Goal: Task Accomplishment & Management: Manage account settings

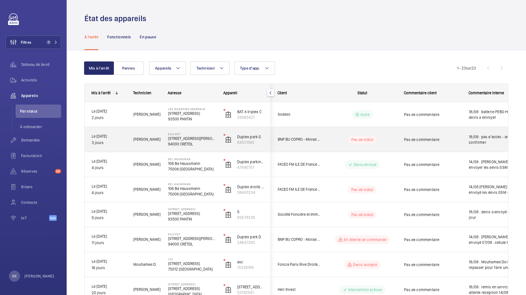
scroll to position [1, 0]
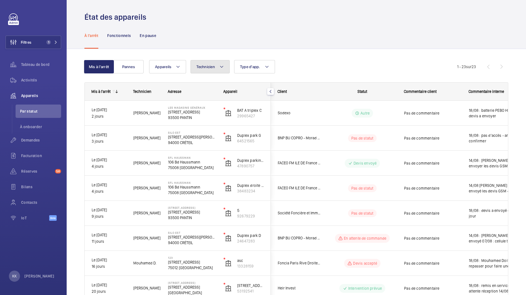
click at [197, 68] on span "Technicien" at bounding box center [205, 66] width 19 height 4
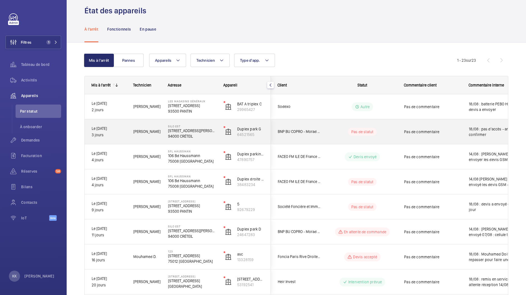
scroll to position [0, 0]
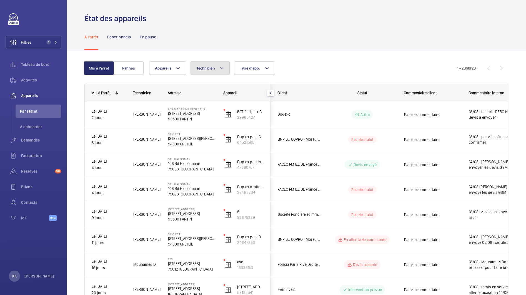
click at [213, 64] on button "Technicien" at bounding box center [210, 67] width 39 height 13
type input "nasser"
click at [215, 106] on span "Nasser" at bounding box center [220, 105] width 29 height 4
click at [205, 106] on input "Nasser Saidou" at bounding box center [198, 105] width 11 height 11
checkbox input "true"
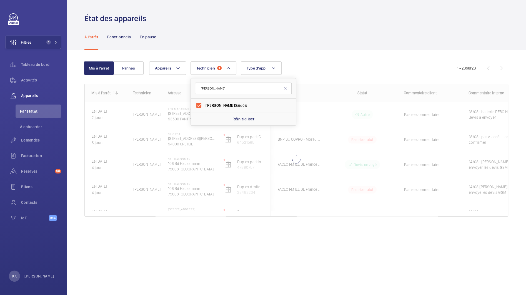
click at [308, 53] on div "Mis à l'arrêt Pannes Appareils Technicien 1 nasser Nasser Saidou Réinitialiser …" at bounding box center [296, 141] width 424 height 177
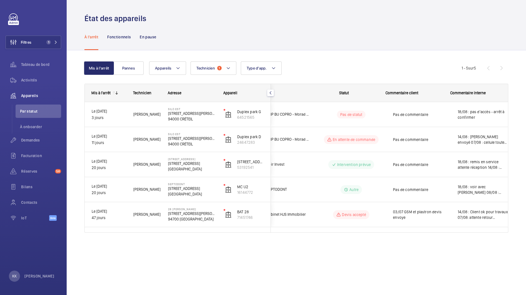
scroll to position [0, 18]
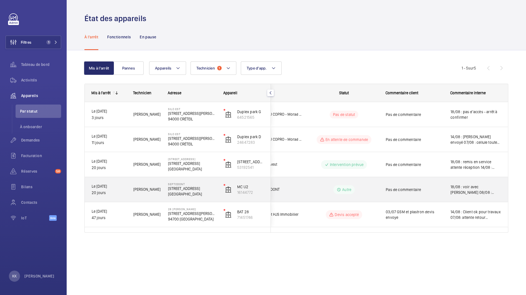
click at [443, 193] on div "Pas de commentaire" at bounding box center [415, 189] width 58 height 13
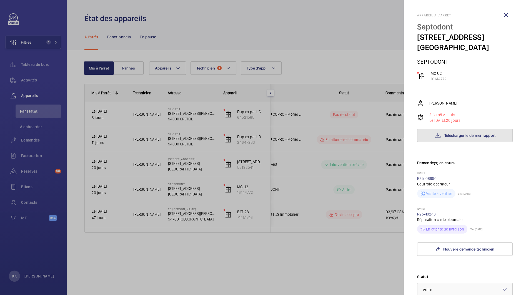
click at [446, 138] on span "Télécharger le dernier rapport" at bounding box center [470, 135] width 51 height 4
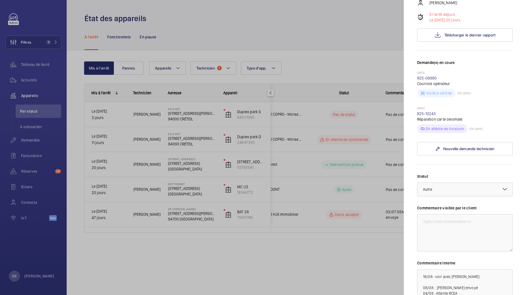
scroll to position [173, 0]
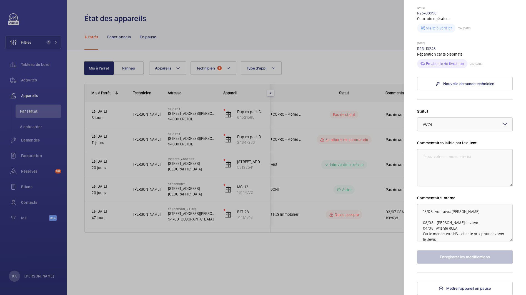
click at [356, 136] on div at bounding box center [263, 147] width 526 height 295
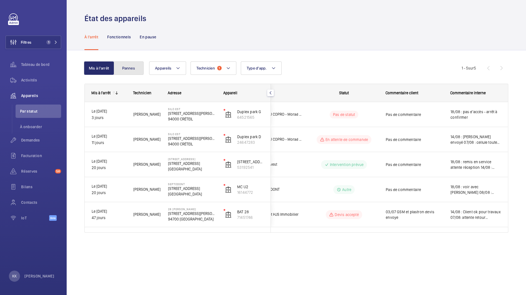
click at [126, 67] on button "Pannes" at bounding box center [129, 67] width 30 height 13
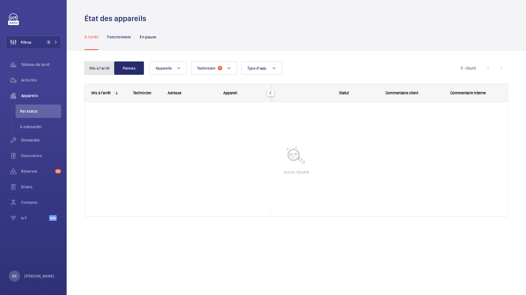
click at [99, 69] on button "Mis à l'arrêt" at bounding box center [99, 67] width 30 height 13
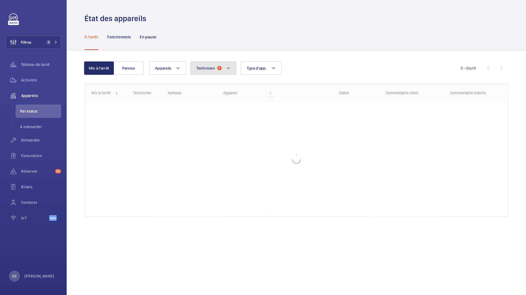
click at [202, 69] on span "Technicien" at bounding box center [205, 68] width 19 height 4
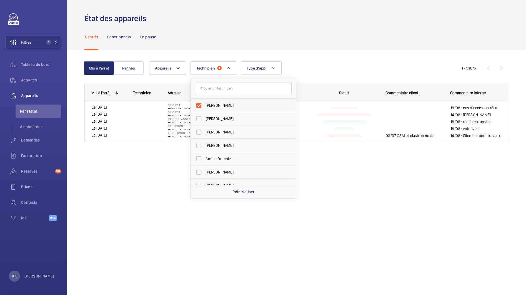
click at [217, 105] on span "Nasser Saidou" at bounding box center [244, 106] width 76 height 6
click at [205, 105] on input "Nasser Saidou" at bounding box center [198, 105] width 11 height 11
checkbox input "false"
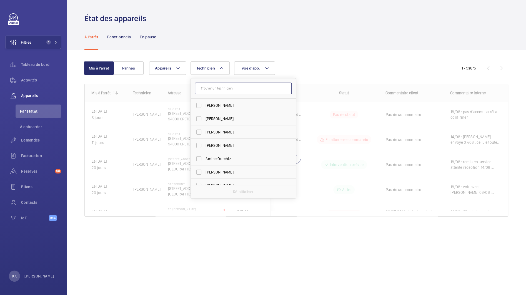
click at [220, 90] on input "text" at bounding box center [243, 89] width 97 height 12
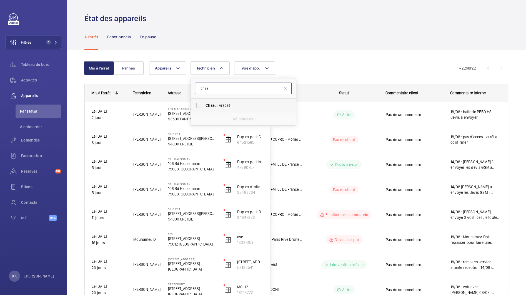
type input "chaa"
click at [223, 105] on span "Chaa di Arabat" at bounding box center [244, 106] width 76 height 6
click at [205, 105] on input "Chaa di Arabat" at bounding box center [198, 105] width 11 height 11
checkbox input "true"
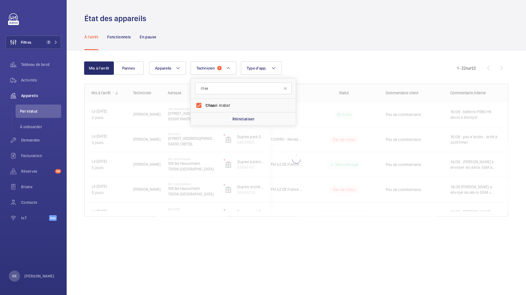
click at [344, 49] on div "À l'arrêt Fonctionnels En pause" at bounding box center [296, 37] width 424 height 26
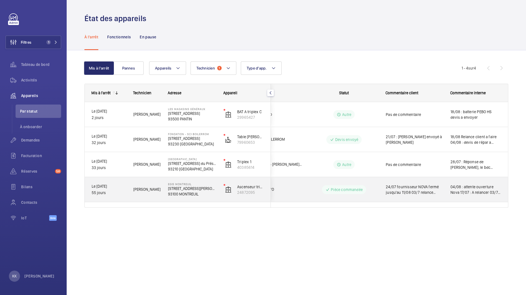
click at [180, 195] on p "93100 MONTREUIL" at bounding box center [192, 194] width 48 height 6
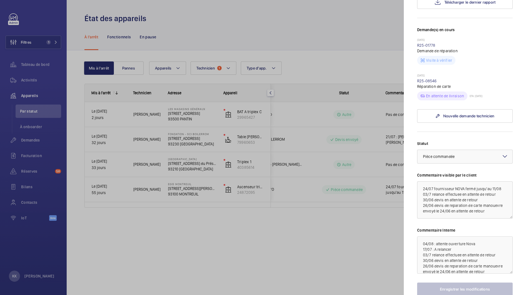
scroll to position [164, 0]
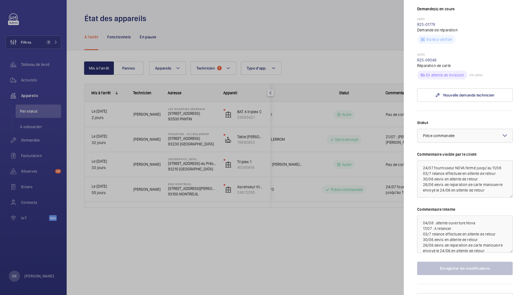
click at [366, 60] on div at bounding box center [263, 147] width 526 height 295
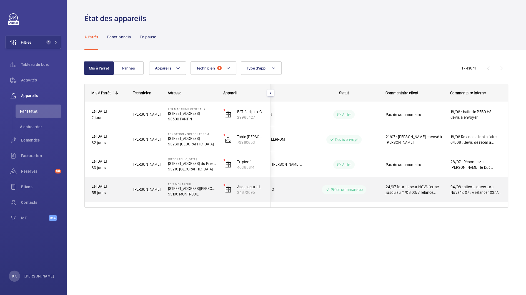
click at [152, 194] on div "Chaadi A." at bounding box center [144, 190] width 34 height 18
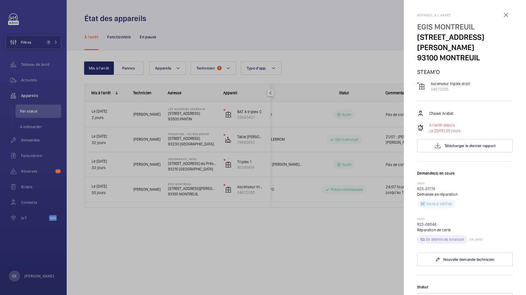
scroll to position [164, 0]
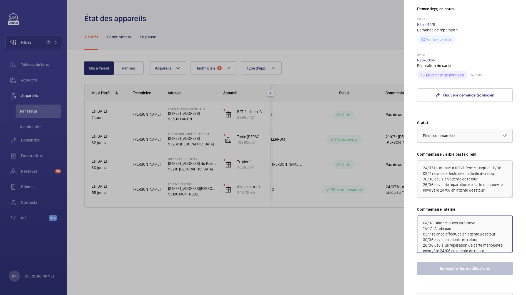
drag, startPoint x: 426, startPoint y: 211, endPoint x: 480, endPoint y: 217, distance: 54.5
click at [480, 217] on textarea "04/08 : attente ouverture Nova 17/07 : A relancer 03/7 relance effectuee en att…" at bounding box center [465, 233] width 96 height 37
drag, startPoint x: 455, startPoint y: 215, endPoint x: 426, endPoint y: 206, distance: 30.3
click at [426, 215] on textarea "04/08 : attente ouverture Nova 17/07 : A relancer 03/7 relance effectuee en att…" at bounding box center [465, 233] width 96 height 37
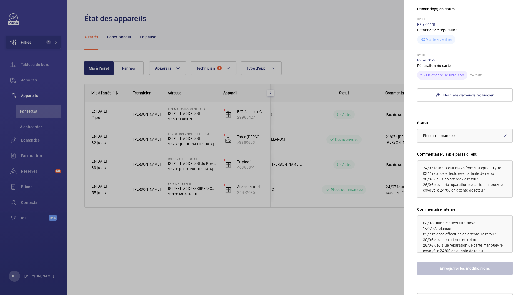
drag, startPoint x: 485, startPoint y: 46, endPoint x: 454, endPoint y: 58, distance: 33.3
click at [454, 58] on wm-front-repair-request-minimized-display-item "24/06/2025 R25-08546 Réparation de carte En attente de livraison ETA: 11/08/2025" at bounding box center [465, 66] width 96 height 27
click at [454, 63] on p "Réparation de carte" at bounding box center [465, 66] width 96 height 6
drag, startPoint x: 451, startPoint y: 55, endPoint x: 408, endPoint y: 43, distance: 44.7
click at [408, 43] on mat-sidenav "Appareil à l'arrêt EGIS MONTREUIL 4 Rue Dolorès Ibarruri 93100 MONTREUIL STEAM'…" at bounding box center [465, 147] width 122 height 295
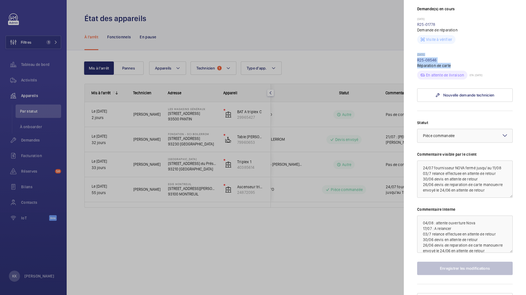
click at [408, 43] on mat-sidenav "Appareil à l'arrêt EGIS MONTREUIL 4 Rue Dolorès Ibarruri 93100 MONTREUIL STEAM'…" at bounding box center [465, 147] width 122 height 295
drag, startPoint x: 408, startPoint y: 43, endPoint x: 455, endPoint y: 53, distance: 48.3
click at [455, 53] on mat-sidenav "Appareil à l'arrêt EGIS MONTREUIL 4 Rue Dolorès Ibarruri 93100 MONTREUIL STEAM'…" at bounding box center [465, 147] width 122 height 295
click at [455, 63] on p "Réparation de carte" at bounding box center [465, 66] width 96 height 6
drag, startPoint x: 455, startPoint y: 55, endPoint x: 407, endPoint y: 7, distance: 67.8
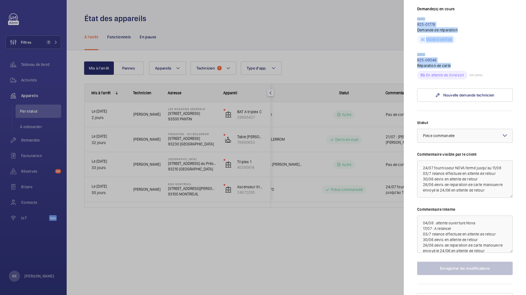
click at [407, 7] on mat-sidenav "Appareil à l'arrêt EGIS MONTREUIL 4 Rue Dolorès Ibarruri 93100 MONTREUIL STEAM'…" at bounding box center [465, 147] width 122 height 295
click at [407, 8] on mat-sidenav "Appareil à l'arrêt EGIS MONTREUIL 4 Rue Dolorès Ibarruri 93100 MONTREUIL STEAM'…" at bounding box center [465, 147] width 122 height 295
drag, startPoint x: 409, startPoint y: 8, endPoint x: 462, endPoint y: 19, distance: 54.2
click at [462, 19] on mat-sidenav "Appareil à l'arrêt EGIS MONTREUIL 4 Rue Dolorès Ibarruri 93100 MONTREUIL STEAM'…" at bounding box center [465, 147] width 122 height 295
click at [470, 53] on div "24/06/2025 R25-08546 Réparation de carte En attente de livraison ETA: 11/08/2025" at bounding box center [465, 66] width 96 height 27
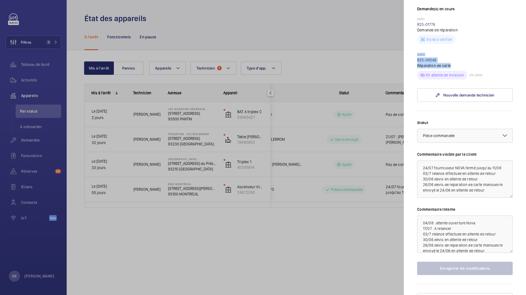
drag, startPoint x: 443, startPoint y: 52, endPoint x: 414, endPoint y: 43, distance: 30.0
click at [414, 43] on mat-sidenav "Appareil à l'arrêt EGIS MONTREUIL 4 Rue Dolorès Ibarruri 93100 MONTREUIL STEAM'…" at bounding box center [465, 147] width 122 height 295
click at [412, 43] on mat-sidenav "Appareil à l'arrêt EGIS MONTREUIL 4 Rue Dolorès Ibarruri 93100 MONTREUIL STEAM'…" at bounding box center [465, 147] width 122 height 295
drag, startPoint x: 410, startPoint y: 43, endPoint x: 455, endPoint y: 54, distance: 46.3
click at [455, 54] on mat-sidenav "Appareil à l'arrêt EGIS MONTREUIL 4 Rue Dolorès Ibarruri 93100 MONTREUIL STEAM'…" at bounding box center [465, 147] width 122 height 295
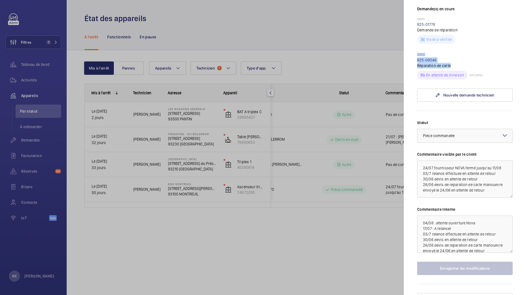
click at [455, 63] on p "Réparation de carte" at bounding box center [465, 66] width 96 height 6
drag, startPoint x: 455, startPoint y: 54, endPoint x: 412, endPoint y: 56, distance: 43.6
click at [412, 56] on mat-sidenav "Appareil à l'arrêt EGIS MONTREUIL 4 Rue Dolorès Ibarruri 93100 MONTREUIL STEAM'…" at bounding box center [465, 147] width 122 height 295
click at [411, 56] on mat-sidenav "Appareil à l'arrêt EGIS MONTREUIL 4 Rue Dolorès Ibarruri 93100 MONTREUIL STEAM'…" at bounding box center [465, 147] width 122 height 295
click at [407, 59] on mat-sidenav "Appareil à l'arrêt EGIS MONTREUIL 4 Rue Dolorès Ibarruri 93100 MONTREUIL STEAM'…" at bounding box center [465, 147] width 122 height 295
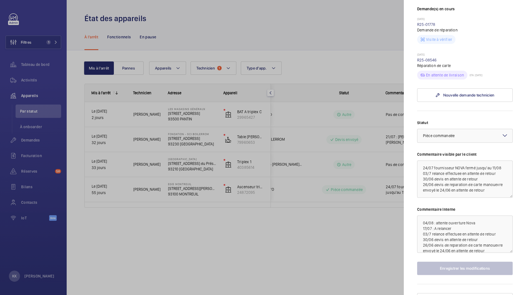
click at [317, 53] on div at bounding box center [263, 147] width 526 height 295
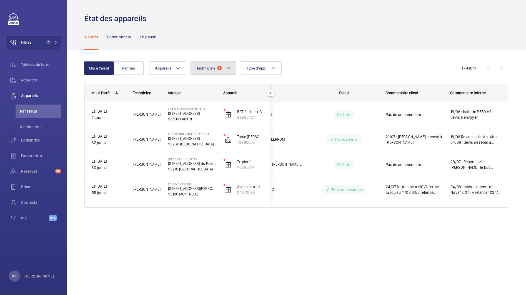
click at [215, 72] on button "Technicien 1" at bounding box center [214, 67] width 46 height 13
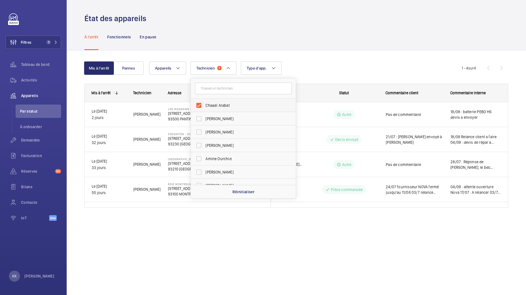
click at [214, 104] on span "Chaadi Arabat" at bounding box center [244, 106] width 76 height 6
click at [205, 104] on input "Chaadi Arabat" at bounding box center [198, 105] width 11 height 11
checkbox input "false"
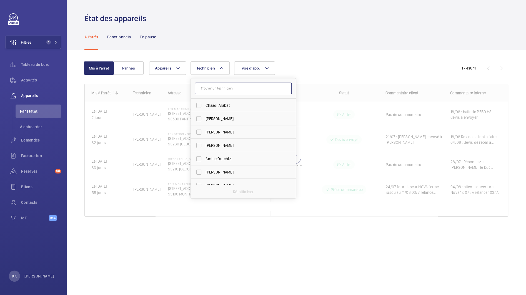
click at [213, 91] on input "text" at bounding box center [243, 89] width 97 height 12
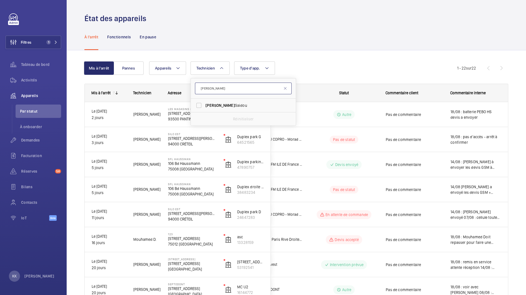
type input "nasser"
click at [202, 106] on label "Nasser Saidou" at bounding box center [239, 105] width 97 height 13
click at [202, 106] on input "Nasser Saidou" at bounding box center [198, 105] width 11 height 11
checkbox input "true"
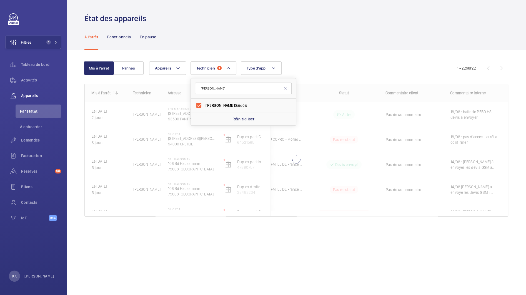
click at [308, 64] on div "Appareils Technicien 1 nasser Nasser Saidou Réinitialiser Type d'app. Plus de f…" at bounding box center [303, 67] width 308 height 13
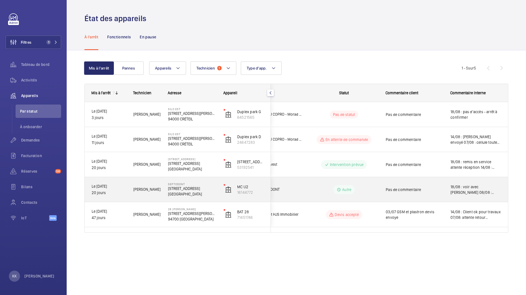
click at [155, 188] on span "Nasser S." at bounding box center [147, 189] width 28 height 6
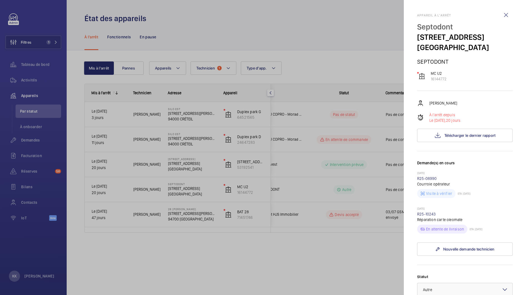
click at [388, 67] on div at bounding box center [263, 147] width 526 height 295
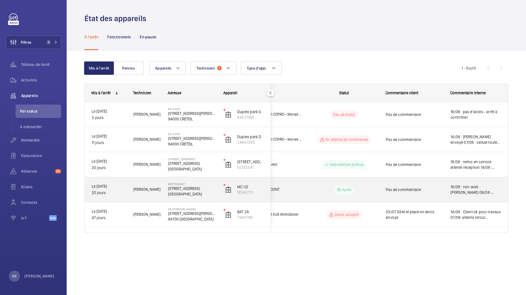
click at [152, 183] on div "Nasser S." at bounding box center [144, 190] width 34 height 18
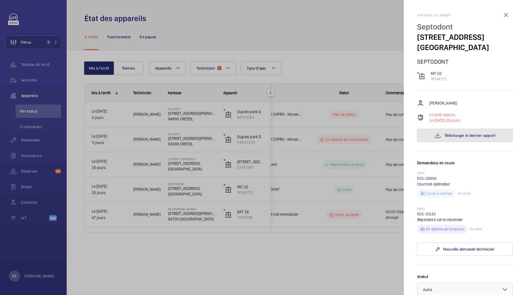
click at [431, 142] on button "Télécharger le dernier rapport" at bounding box center [465, 135] width 96 height 13
click at [375, 62] on div at bounding box center [263, 147] width 526 height 295
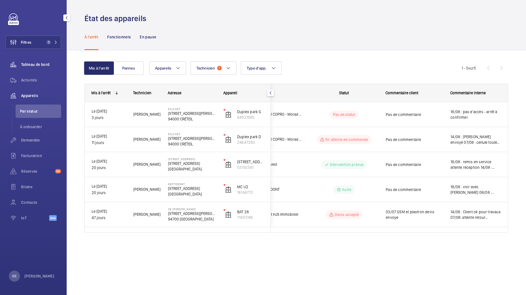
click at [35, 64] on span "Tableau de bord" at bounding box center [41, 65] width 40 height 6
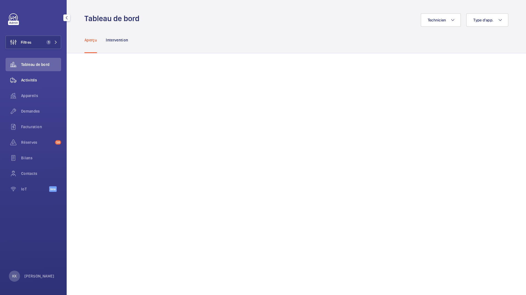
click at [34, 84] on div "Activités" at bounding box center [34, 79] width 56 height 13
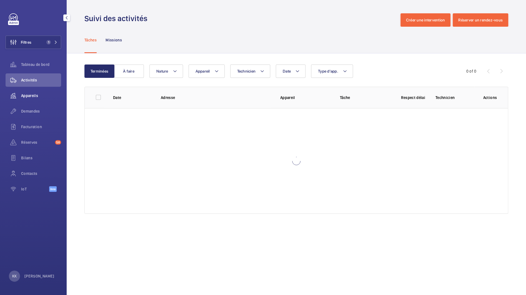
click at [33, 95] on span "Appareils" at bounding box center [41, 96] width 40 height 6
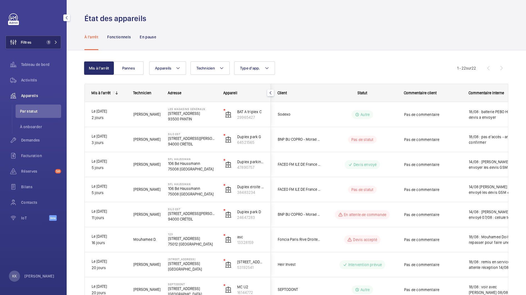
click at [36, 44] on button "Filtres 1" at bounding box center [34, 42] width 56 height 13
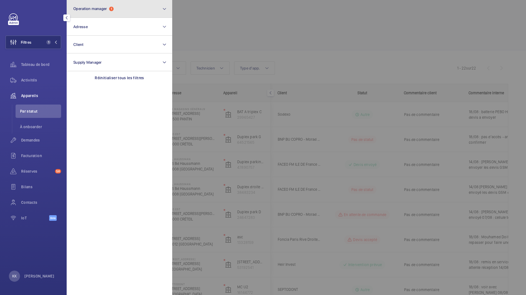
click at [96, 9] on span "Operation manager" at bounding box center [90, 8] width 34 height 4
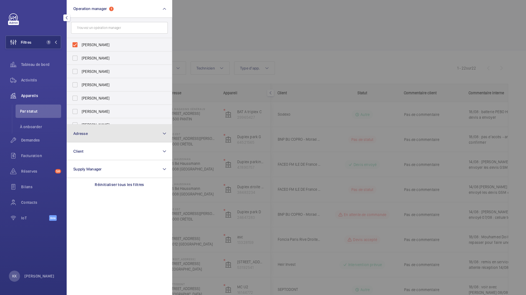
click at [91, 131] on button "Adresse" at bounding box center [120, 133] width 106 height 18
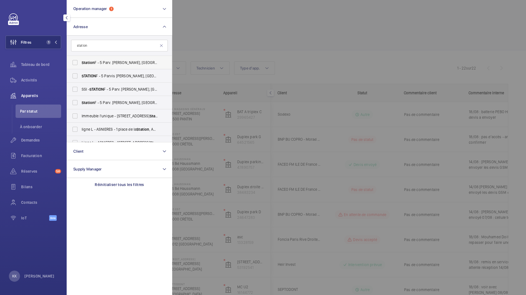
type input "station"
click at [93, 63] on span "Station" at bounding box center [88, 62] width 13 height 4
click at [81, 63] on input "Station F - 5 Parv. Alan Turing, PARIS 75013" at bounding box center [74, 62] width 11 height 11
checkbox input "true"
click at [93, 77] on span "STATION" at bounding box center [89, 76] width 14 height 4
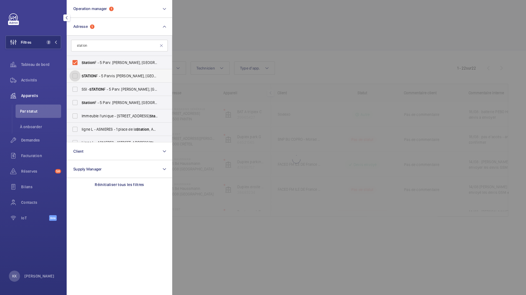
click at [81, 77] on input "STATION F - 5 Parvis Alan Turing, 75013 PARIS, PARIS 75013" at bounding box center [74, 75] width 11 height 11
checkbox input "true"
click at [91, 102] on span "Station" at bounding box center [88, 102] width 13 height 4
click at [81, 102] on input "Station F - 5 Parv. Alan Turing, PARIS 75013" at bounding box center [74, 102] width 11 height 11
checkbox input "true"
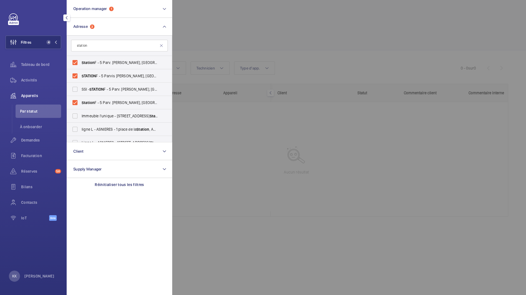
click at [219, 41] on div at bounding box center [435, 147] width 526 height 295
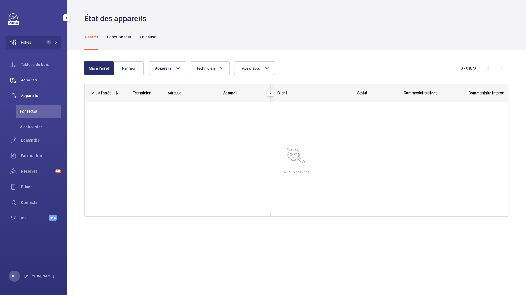
click at [37, 81] on span "Activités" at bounding box center [41, 80] width 40 height 6
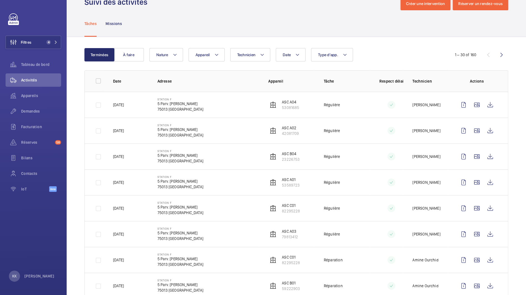
scroll to position [41, 0]
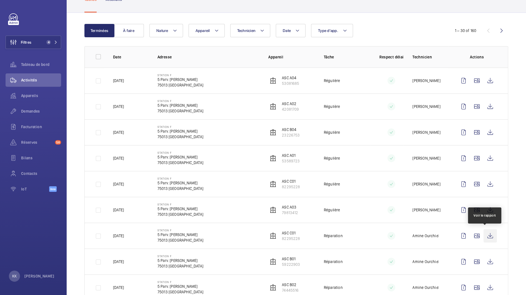
click at [484, 235] on wm-front-icon-button at bounding box center [490, 235] width 13 height 13
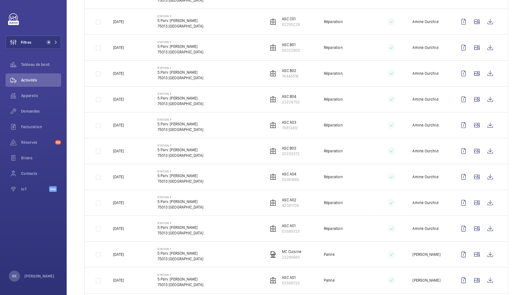
scroll to position [257, 0]
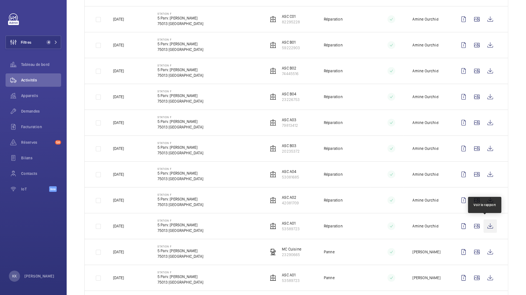
click at [484, 226] on wm-front-icon-button at bounding box center [490, 225] width 13 height 13
click at [487, 225] on wm-front-icon-button at bounding box center [490, 225] width 13 height 13
click at [484, 202] on wm-front-icon-button at bounding box center [490, 199] width 13 height 13
click at [484, 172] on wm-front-icon-button at bounding box center [490, 174] width 13 height 13
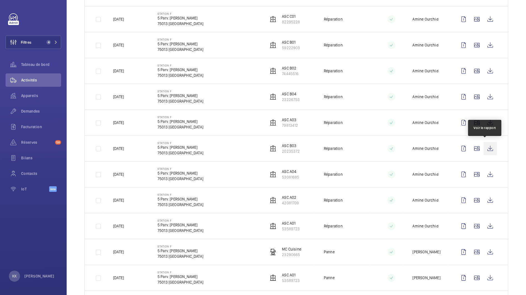
click at [488, 149] on wm-front-icon-button at bounding box center [490, 148] width 13 height 13
click at [484, 116] on wm-front-icon-button at bounding box center [490, 122] width 13 height 13
click at [485, 94] on wm-front-icon-button at bounding box center [490, 96] width 13 height 13
click at [486, 68] on wm-front-icon-button at bounding box center [490, 70] width 13 height 13
click at [484, 41] on wm-front-icon-button at bounding box center [490, 44] width 13 height 13
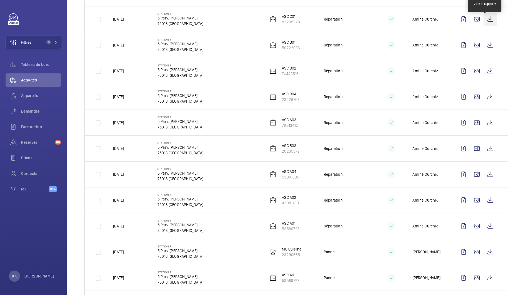
click at [484, 21] on wm-front-icon-button at bounding box center [490, 19] width 13 height 13
click at [97, 19] on td at bounding box center [94, 19] width 19 height 26
click at [99, 19] on td at bounding box center [94, 19] width 19 height 26
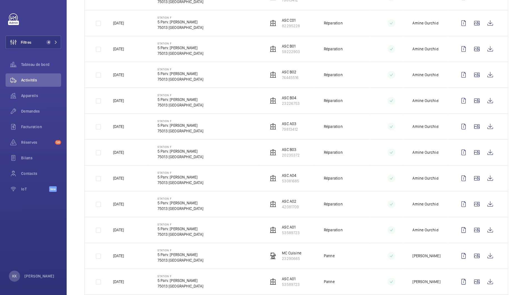
scroll to position [255, 0]
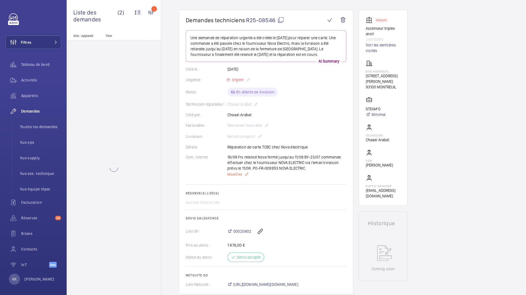
scroll to position [46, 0]
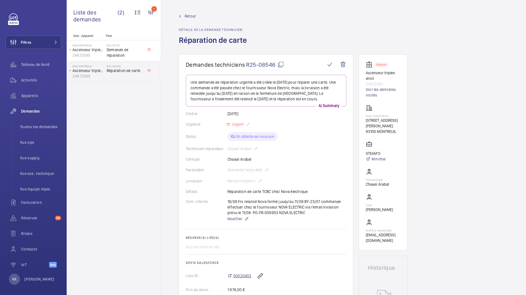
click at [235, 278] on span "00020402" at bounding box center [242, 276] width 18 height 6
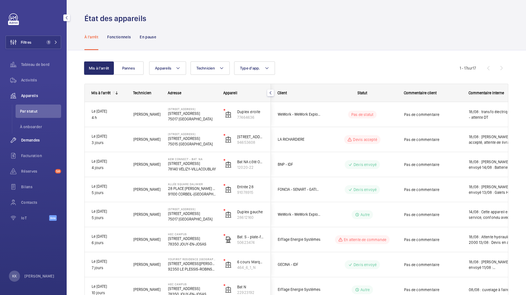
click at [25, 138] on span "Demandes" at bounding box center [41, 140] width 40 height 6
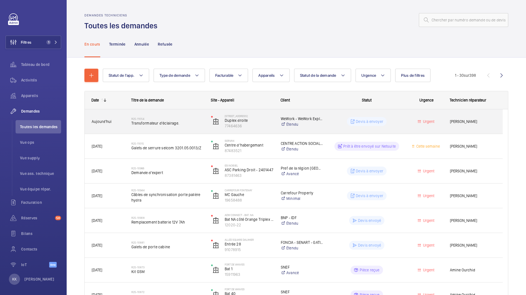
click at [145, 125] on span "Transformateur d'éclairage." at bounding box center [167, 123] width 73 height 6
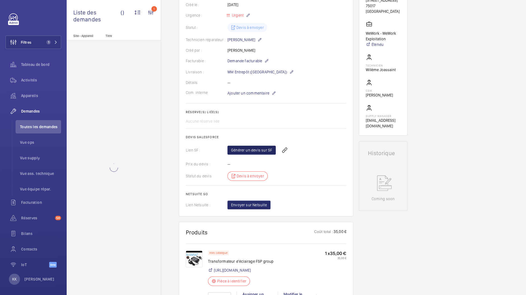
scroll to position [115, 0]
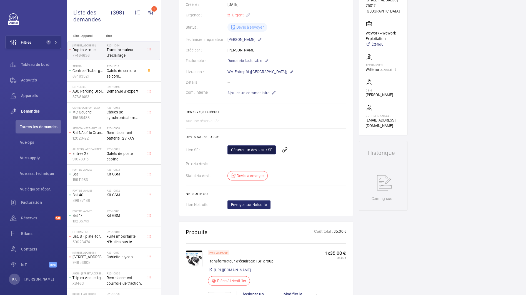
click at [241, 151] on link "Générer un devis sur SF" at bounding box center [252, 149] width 48 height 9
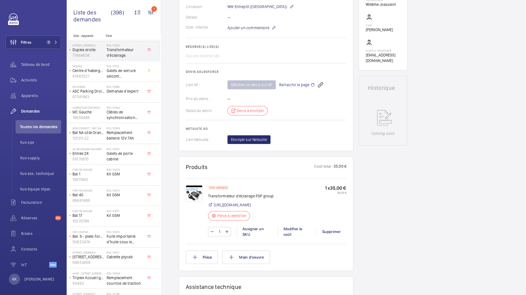
scroll to position [216, 0]
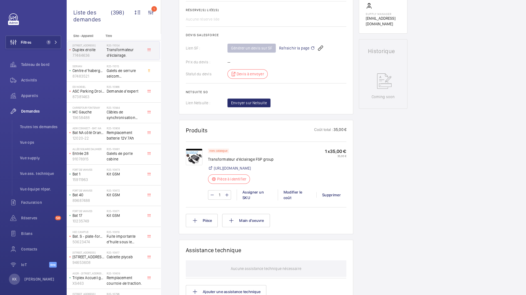
click at [168, 71] on div "Demandes techniciens R25-11054 Une demande de réparation urgente d'un transform…" at bounding box center [343, 148] width 365 height 620
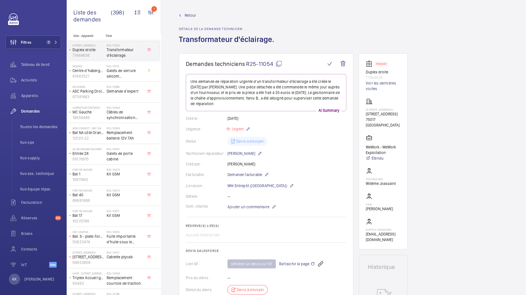
scroll to position [0, 0]
click at [190, 15] on span "Retour" at bounding box center [190, 16] width 11 height 6
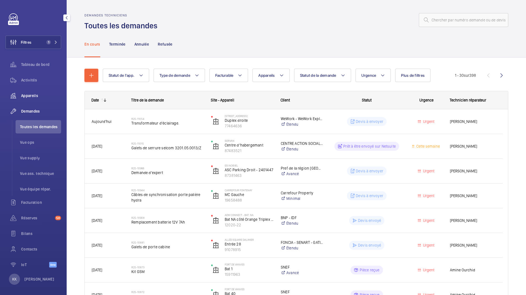
click at [26, 97] on span "Appareils" at bounding box center [41, 96] width 40 height 6
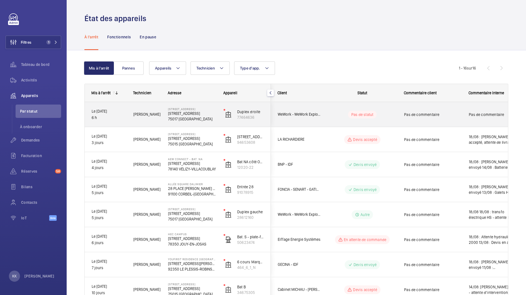
click at [145, 124] on div "Willème J." at bounding box center [143, 114] width 35 height 25
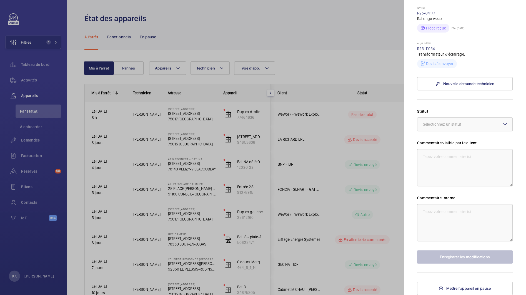
scroll to position [210, 0]
click at [435, 210] on textarea at bounding box center [465, 222] width 96 height 37
type textarea "en service"
click at [467, 261] on button "Enregistrer les modifications" at bounding box center [465, 256] width 96 height 13
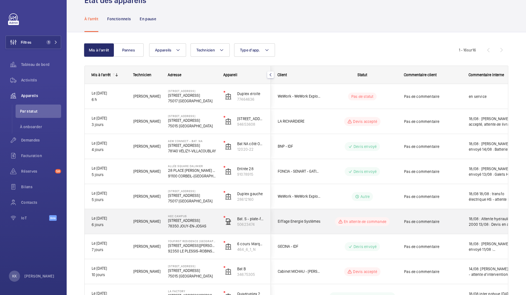
scroll to position [50, 0]
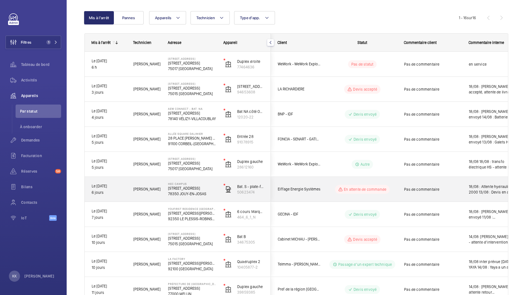
click at [174, 195] on p "78350 JOUY-EN-JOSAS" at bounding box center [192, 194] width 48 height 6
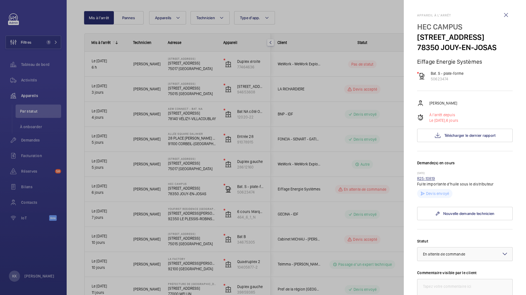
click at [432, 179] on link "R25-10819" at bounding box center [426, 178] width 18 height 4
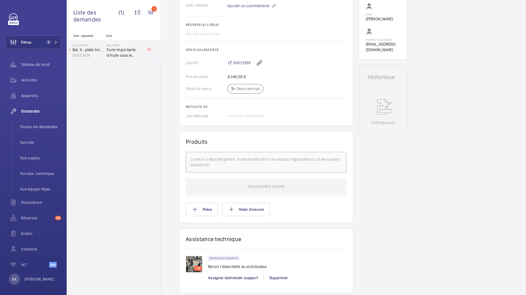
scroll to position [113, 0]
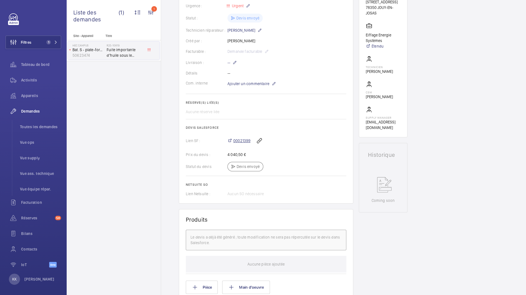
click at [240, 142] on span "00021399" at bounding box center [241, 141] width 17 height 6
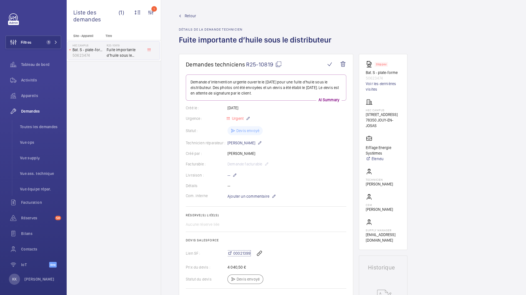
scroll to position [0, 0]
click at [189, 16] on span "Retour" at bounding box center [190, 16] width 11 height 6
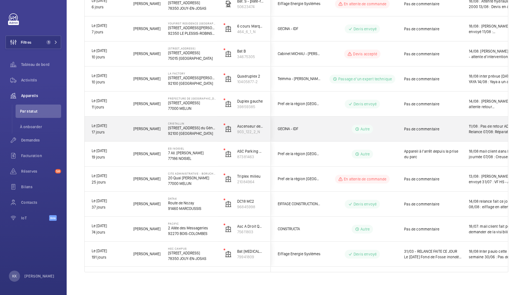
scroll to position [239, 0]
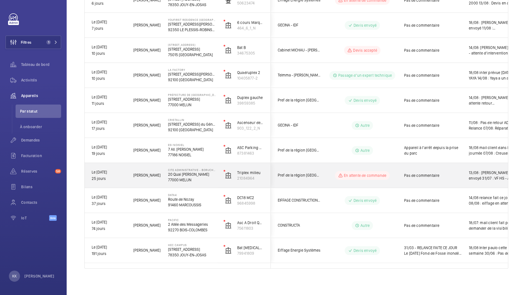
click at [179, 175] on p "20 Quai Hippolyte Rossignol" at bounding box center [192, 174] width 48 height 6
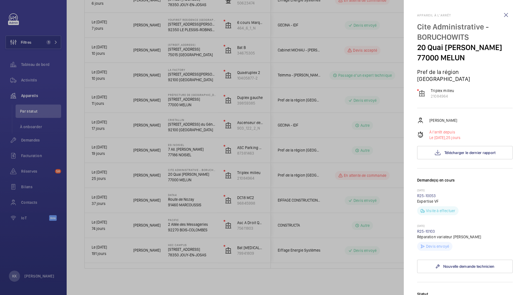
click at [430, 231] on wm-front-repair-request-minimized-display-item "25/07/2025 R25-10103 Réparation variateur otis Devis envoyé" at bounding box center [465, 237] width 96 height 27
click at [430, 233] on link "R25-10103" at bounding box center [426, 231] width 18 height 4
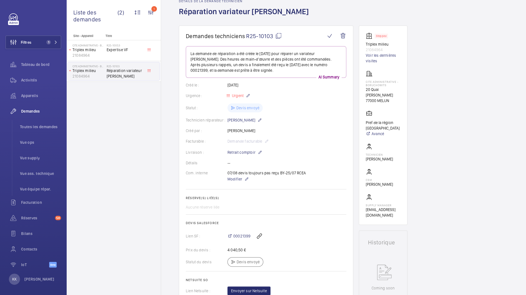
scroll to position [36, 0]
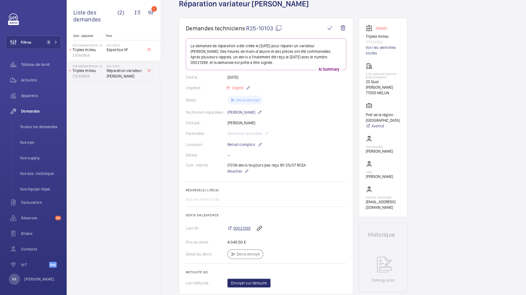
click at [242, 226] on span "00021399" at bounding box center [241, 228] width 17 height 6
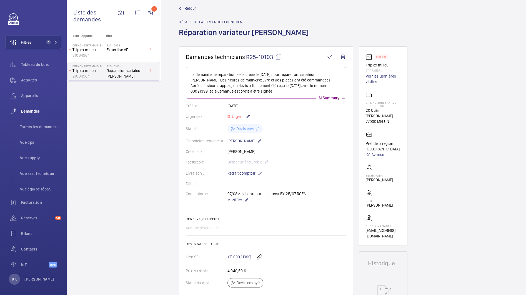
scroll to position [0, 0]
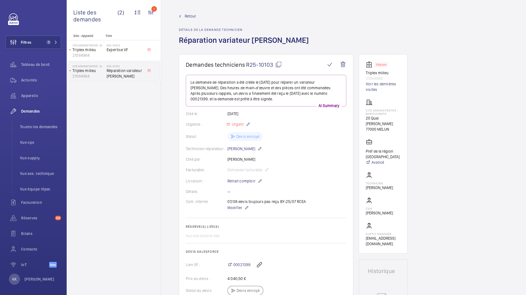
click at [192, 12] on wm-front-admin-header "Retour Détails de la demande technicien Réparation variateur otis" at bounding box center [343, 27] width 365 height 54
click at [191, 15] on span "Retour" at bounding box center [190, 16] width 11 height 6
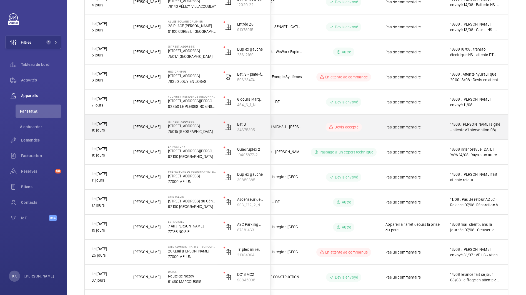
scroll to position [162, 0]
click at [192, 129] on p "75015 PARIS" at bounding box center [192, 132] width 48 height 6
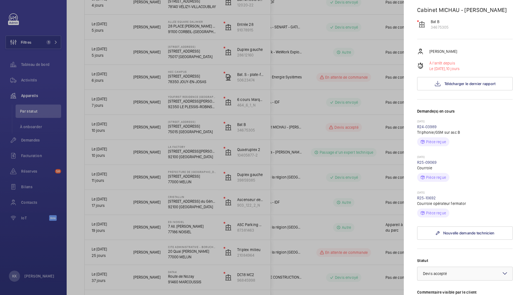
scroll to position [53, 0]
click at [429, 128] on link "R24-03989" at bounding box center [427, 125] width 20 height 4
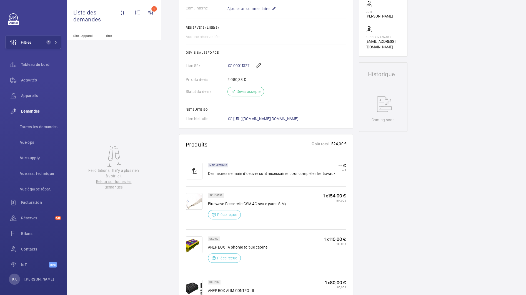
scroll to position [196, 0]
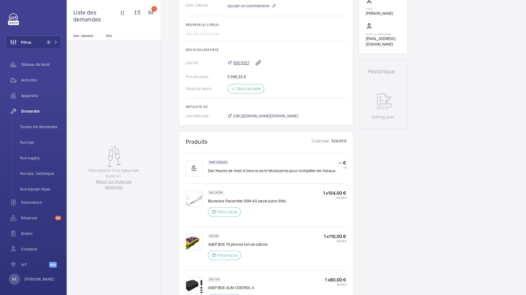
click at [238, 61] on span "00011327" at bounding box center [241, 63] width 16 height 6
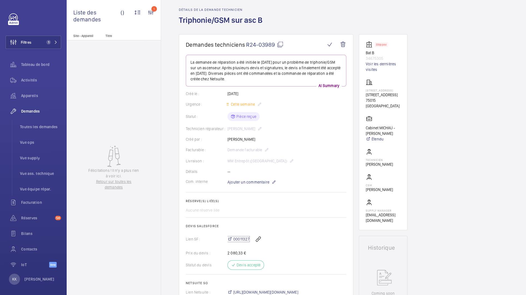
scroll to position [0, 0]
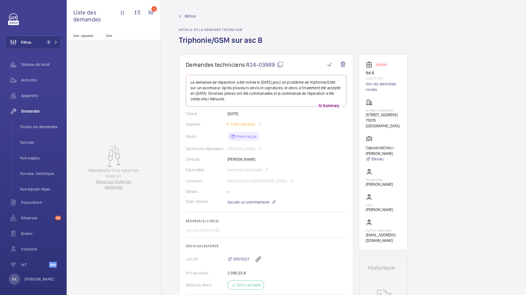
click at [183, 13] on link "Retour" at bounding box center [222, 16] width 87 height 6
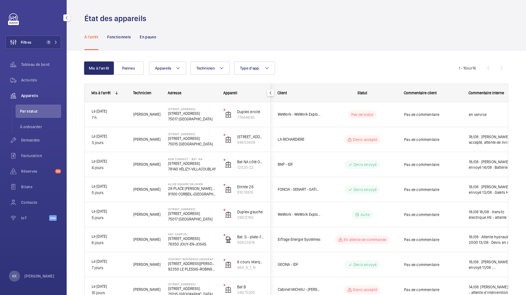
click at [31, 94] on span "Appareils" at bounding box center [41, 96] width 40 height 6
click at [117, 70] on button "Pannes" at bounding box center [129, 67] width 30 height 13
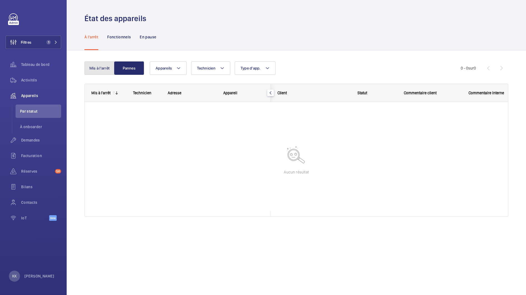
click at [99, 67] on button "Mis à l'arrêt" at bounding box center [99, 67] width 30 height 13
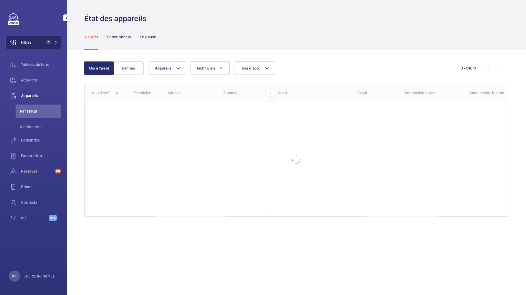
click at [28, 39] on span "Filtres" at bounding box center [26, 42] width 11 height 6
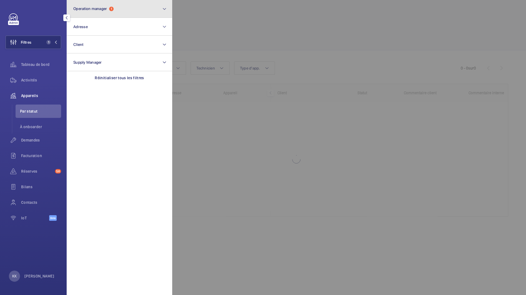
click at [115, 12] on button "Operation manager 1" at bounding box center [120, 9] width 106 height 18
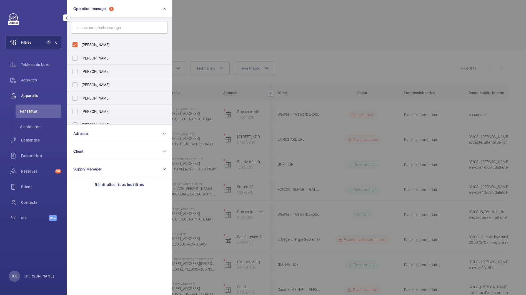
click at [227, 26] on div at bounding box center [435, 147] width 526 height 295
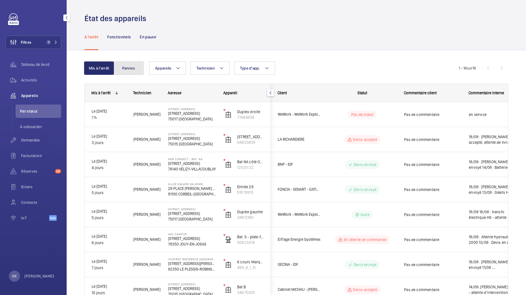
click at [131, 64] on button "Pannes" at bounding box center [129, 67] width 30 height 13
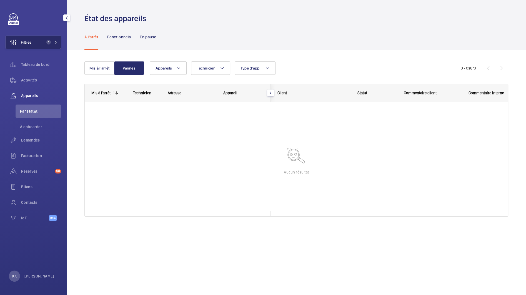
click at [36, 46] on button "Filtres 1" at bounding box center [34, 42] width 56 height 13
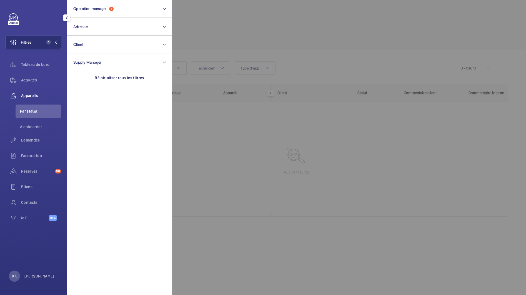
click at [269, 34] on div at bounding box center [435, 147] width 526 height 295
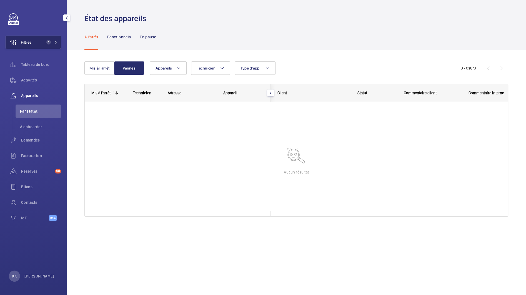
click at [32, 42] on button "Filtres 1" at bounding box center [34, 42] width 56 height 13
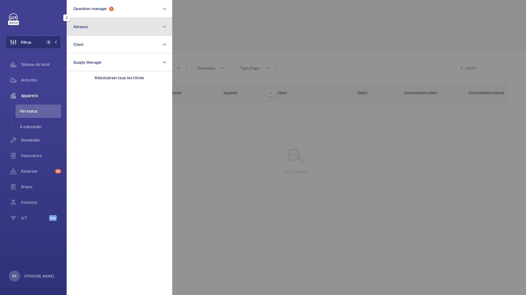
click at [106, 22] on button "Adresse" at bounding box center [120, 27] width 106 height 18
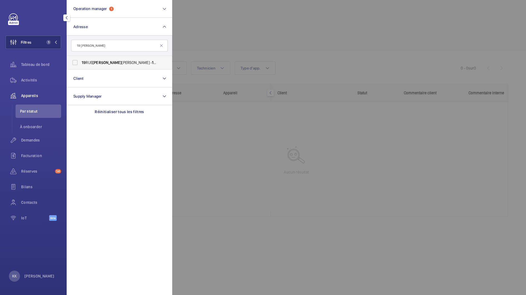
type input "19 raymond"
click at [112, 63] on span "19 RUE RAYMOND QUENEAU - 19 RUE RAYMOND QUENEAU, 92500 RUEIL MALMAISON, RUEIL M…" at bounding box center [120, 63] width 76 height 6
click at [81, 63] on input "19 RUE RAYMOND QUENEAU - 19 RUE RAYMOND QUENEAU, 92500 RUEIL MALMAISON, RUEIL M…" at bounding box center [74, 62] width 11 height 11
checkbox input "true"
click at [39, 176] on div "Réserves 58" at bounding box center [34, 170] width 56 height 13
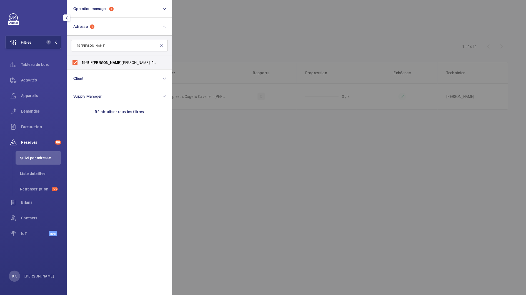
click at [238, 42] on div at bounding box center [435, 147] width 526 height 295
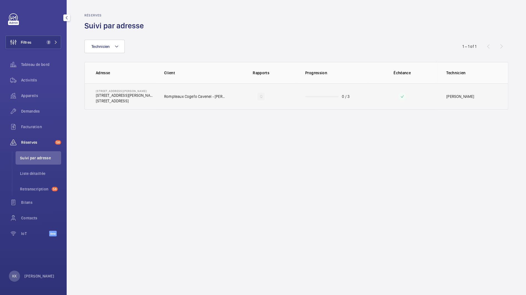
click at [201, 101] on td "Rompteaux Cogefo Cavenel - Eric Fremont" at bounding box center [190, 96] width 71 height 26
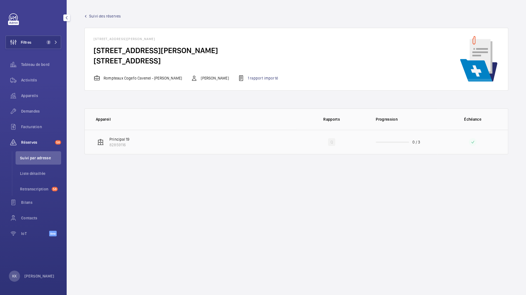
click at [165, 140] on td "Principal 19 82859116" at bounding box center [191, 142] width 212 height 24
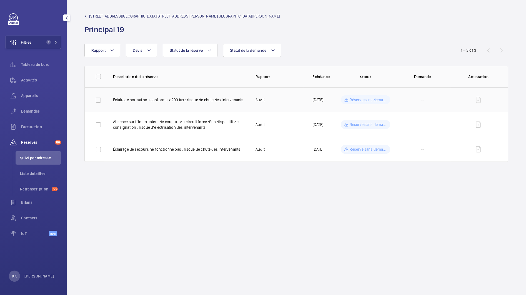
click at [372, 97] on p "Réserve sans demande" at bounding box center [368, 100] width 37 height 6
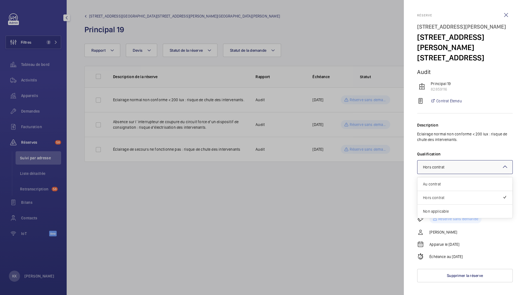
click at [445, 174] on div at bounding box center [465, 166] width 95 height 13
click at [405, 165] on mat-sidenav "Réserve 19 RUE RAYMOND QUENEAU 19 RUE RAYMOND QUENEAU, 92500 RUEIL MALMAISON 92…" at bounding box center [465, 147] width 122 height 295
drag, startPoint x: 310, startPoint y: 196, endPoint x: 374, endPoint y: 160, distance: 74.3
click at [310, 196] on div at bounding box center [263, 147] width 526 height 295
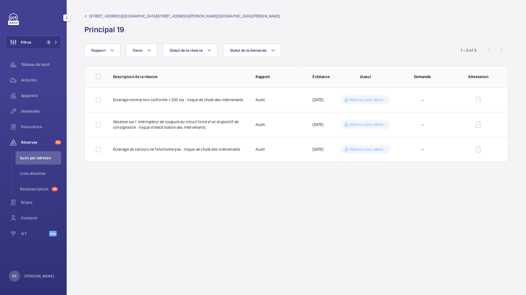
click at [188, 65] on wm-front-table "Rapport Statut de la demande Statut de la réserve Devis 1 – 3 of 3 Description …" at bounding box center [297, 103] width 460 height 118
click at [185, 213] on wm-front-admin-audit-device-report-lines "19 RUE RAYMOND QUENEAU - 19 RUE RAYMOND QUENEAU, 92500 RUEIL MALMAISON Principa…" at bounding box center [297, 147] width 460 height 295
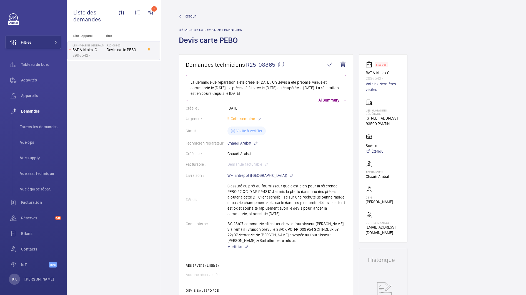
scroll to position [468, 0]
